Goal: Task Accomplishment & Management: Complete application form

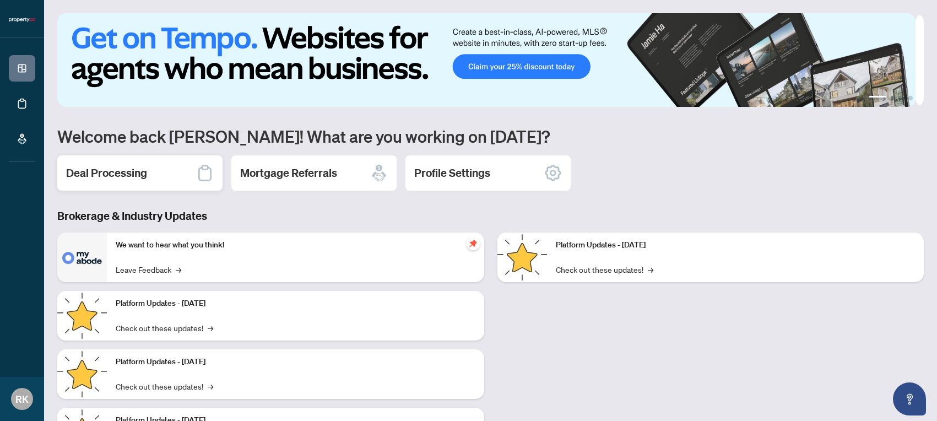
click at [115, 172] on h2 "Deal Processing" at bounding box center [106, 172] width 81 height 15
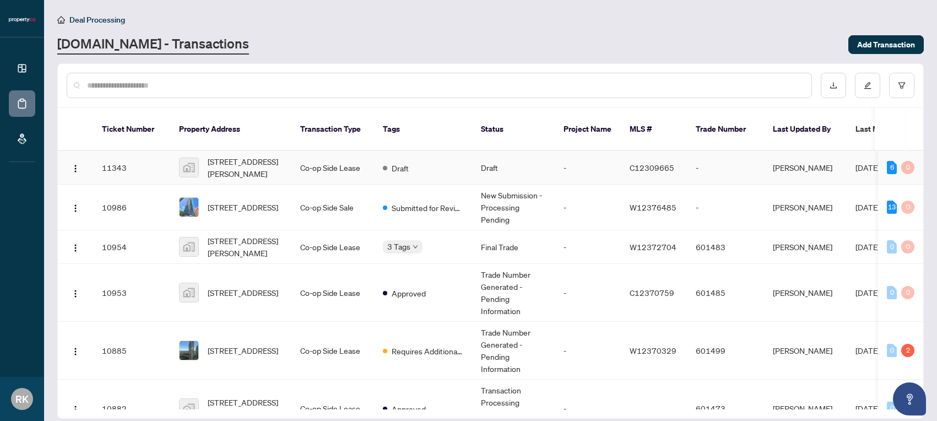
click at [226, 156] on span "[STREET_ADDRESS][PERSON_NAME]" at bounding box center [245, 167] width 75 height 24
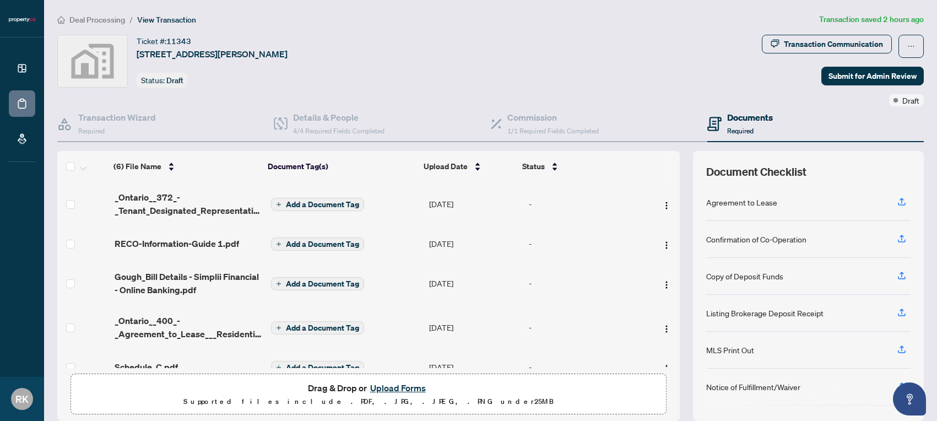
click at [734, 128] on span "Required" at bounding box center [740, 131] width 26 height 8
click at [388, 386] on button "Upload Forms" at bounding box center [398, 388] width 62 height 14
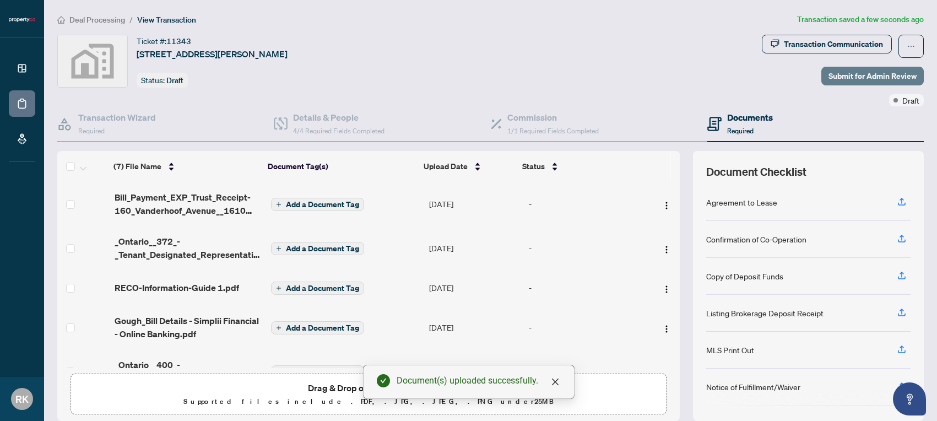
click at [868, 74] on span "Submit for Admin Review" at bounding box center [873, 76] width 88 height 18
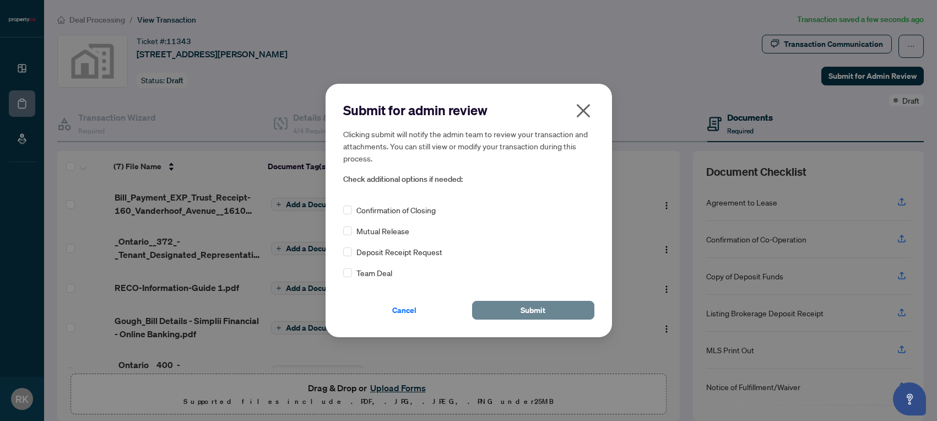
click at [531, 308] on span "Submit" at bounding box center [533, 310] width 25 height 18
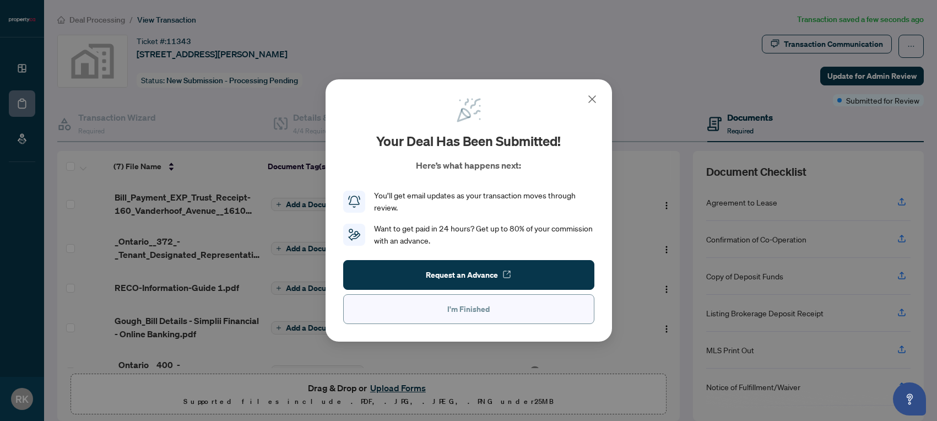
click at [464, 310] on span "I'm Finished" at bounding box center [468, 309] width 42 height 18
